Goal: Navigation & Orientation: Find specific page/section

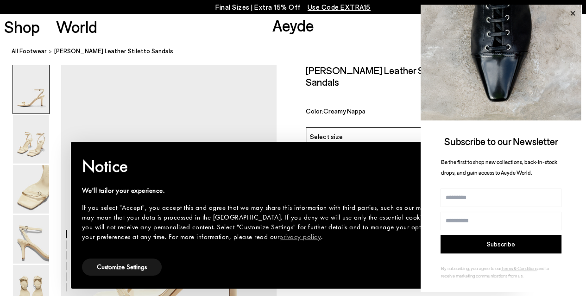
click at [571, 13] on icon at bounding box center [572, 13] width 12 height 12
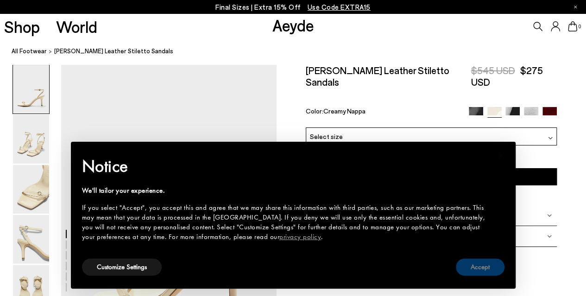
click at [481, 264] on button "Accept" at bounding box center [480, 266] width 49 height 17
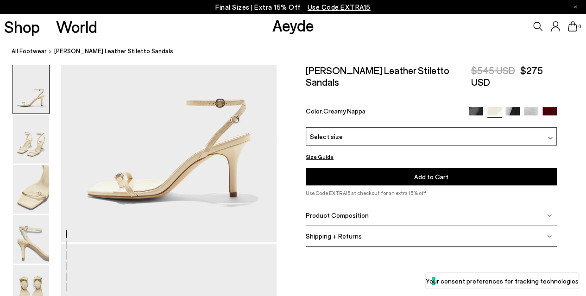
scroll to position [110, 0]
click at [352, 205] on div "Product Composition" at bounding box center [431, 215] width 251 height 21
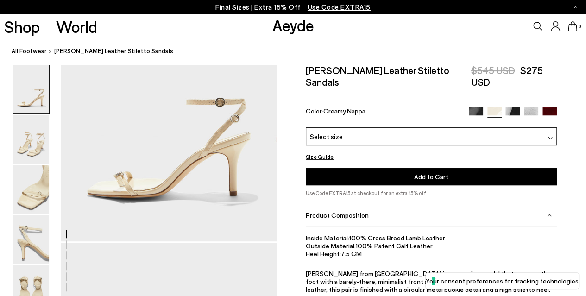
click at [352, 205] on div "Product Composition" at bounding box center [431, 215] width 251 height 21
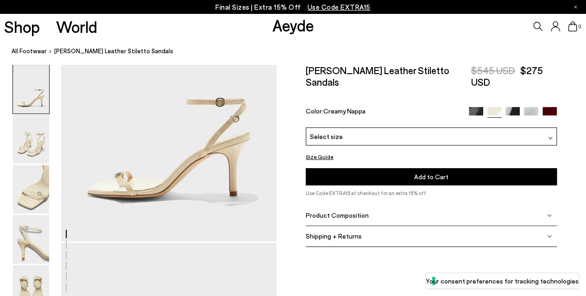
scroll to position [0, 0]
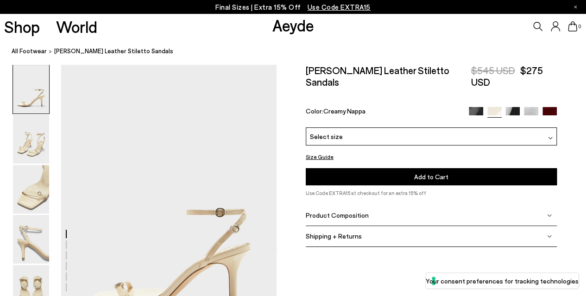
click at [297, 25] on link "Aeyde" at bounding box center [293, 24] width 42 height 19
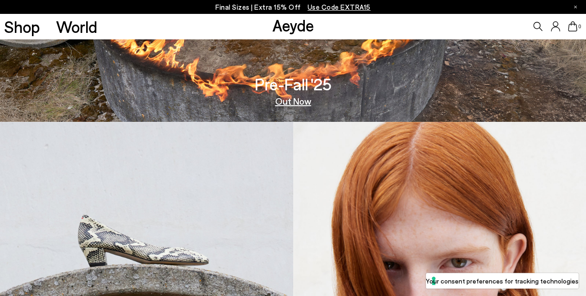
scroll to position [173, 0]
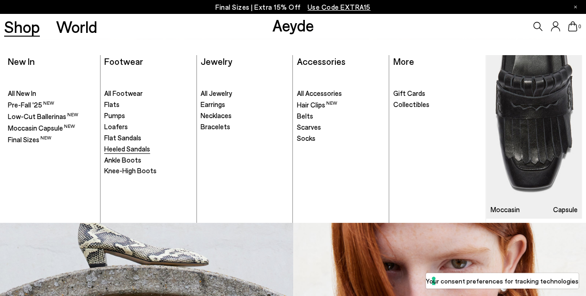
click at [119, 148] on span "Heeled Sandals" at bounding box center [127, 148] width 46 height 8
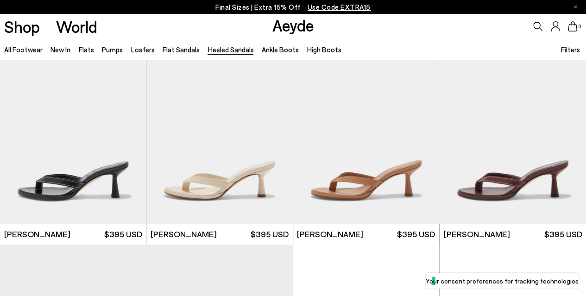
scroll to position [229, 0]
